Goal: Task Accomplishment & Management: Use online tool/utility

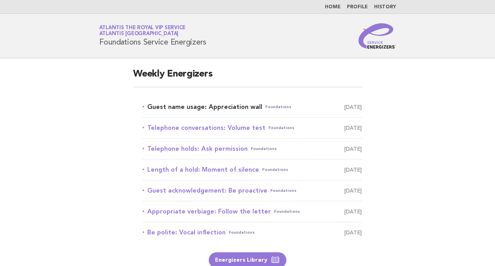
click at [213, 103] on link "Guest name usage: Appreciation wall Foundations [DATE]" at bounding box center [253, 106] width 220 height 11
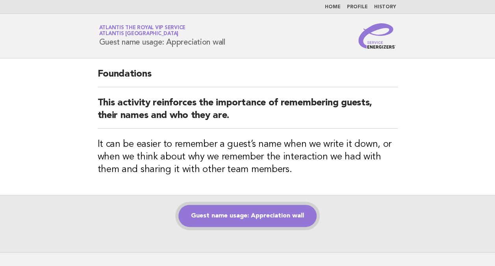
click at [285, 216] on link "Guest name usage: Appreciation wall" at bounding box center [248, 216] width 138 height 22
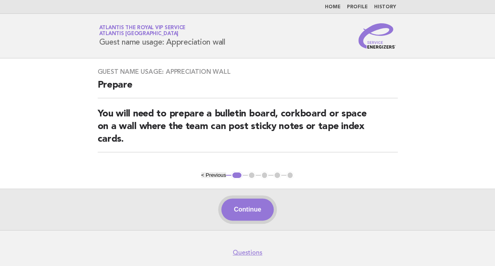
click at [248, 207] on button "Continue" at bounding box center [247, 209] width 52 height 22
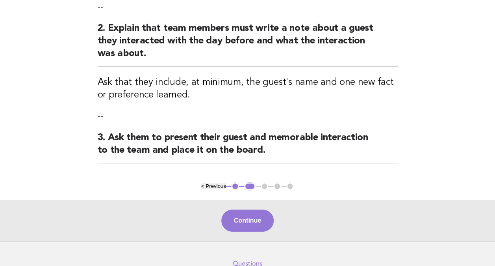
scroll to position [177, 0]
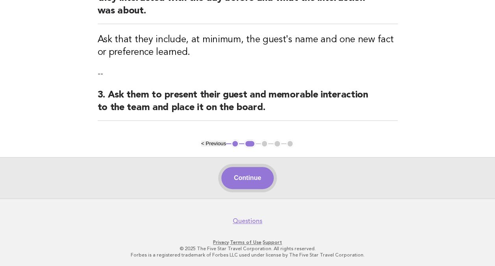
click at [257, 174] on button "Continue" at bounding box center [247, 178] width 52 height 22
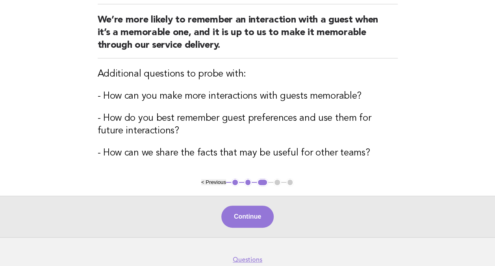
scroll to position [95, 0]
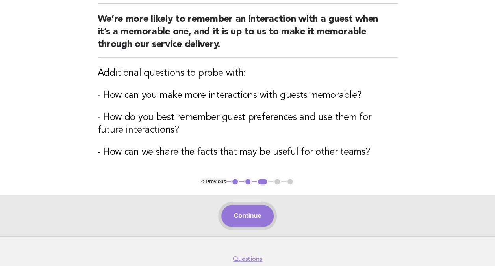
click at [255, 211] on button "Continue" at bounding box center [247, 216] width 52 height 22
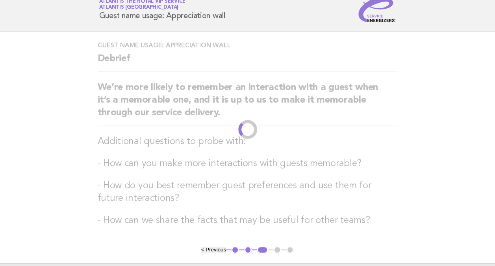
scroll to position [0, 0]
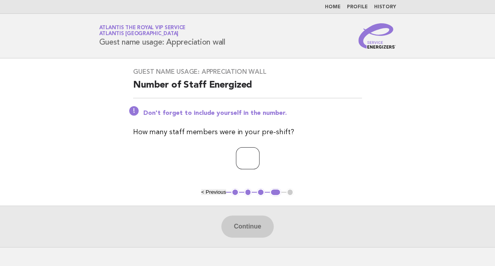
click at [240, 160] on input "number" at bounding box center [248, 158] width 24 height 22
type input "*"
click at [243, 229] on button "Continue" at bounding box center [247, 226] width 52 height 22
